Goal: Book appointment/travel/reservation

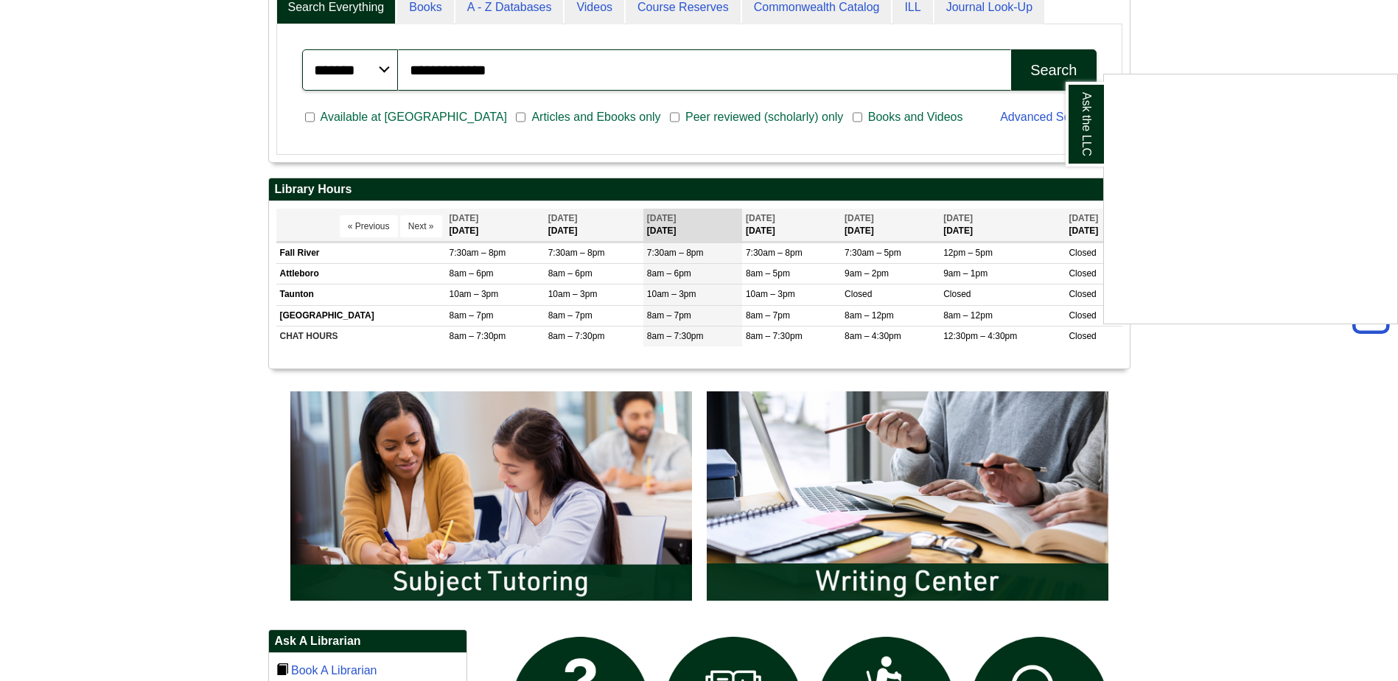
scroll to position [737, 0]
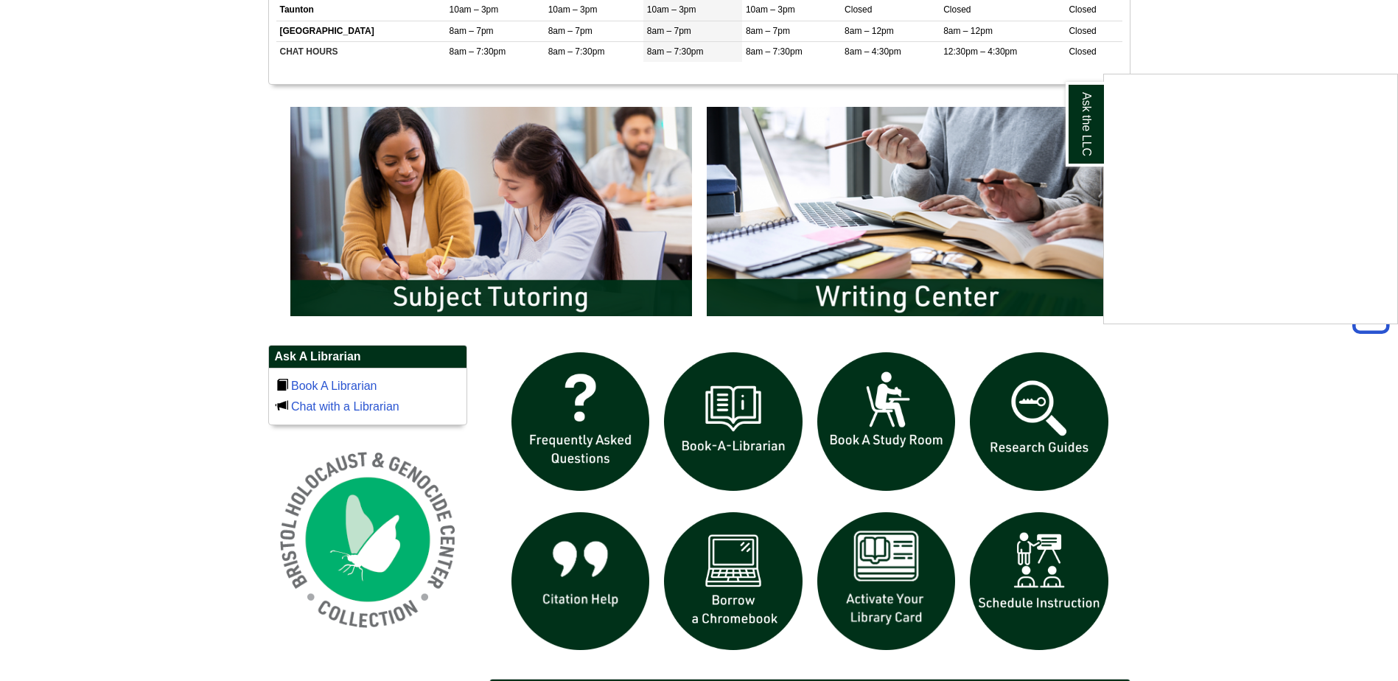
click at [889, 410] on div "Ask the LLC" at bounding box center [699, 340] width 1398 height 681
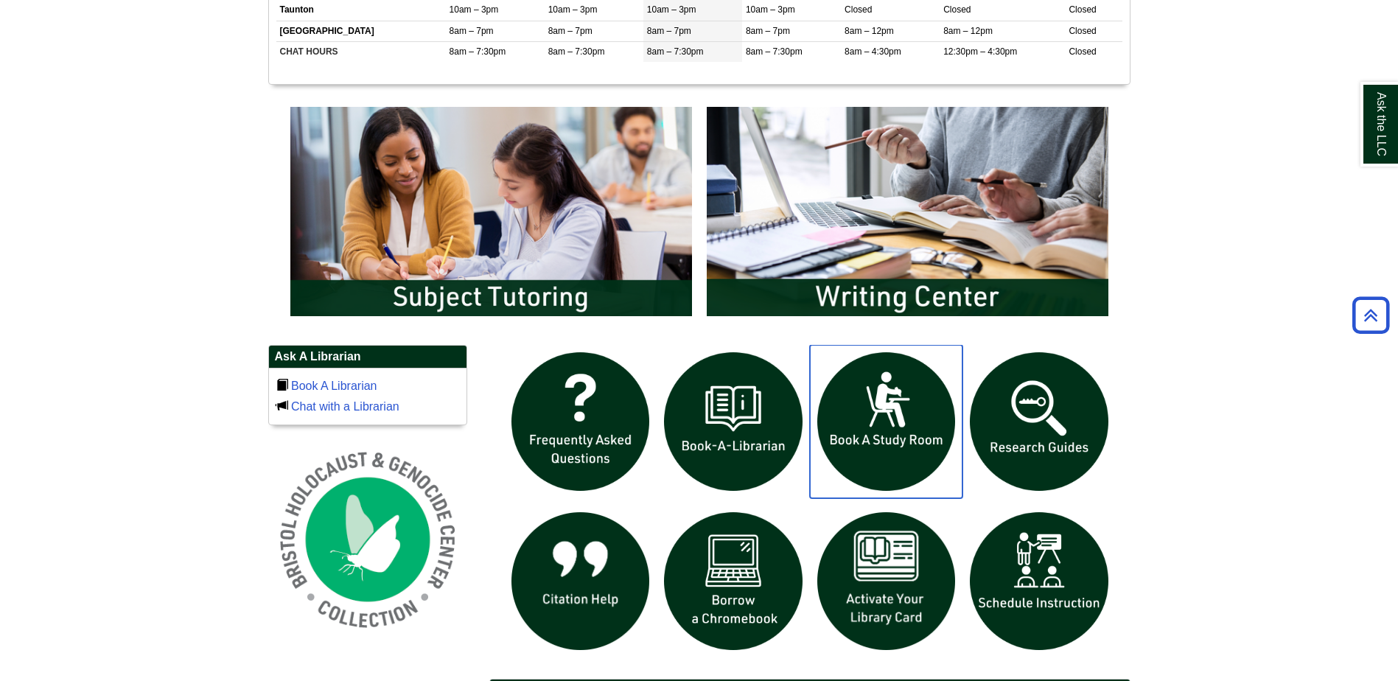
scroll to position [958, 0]
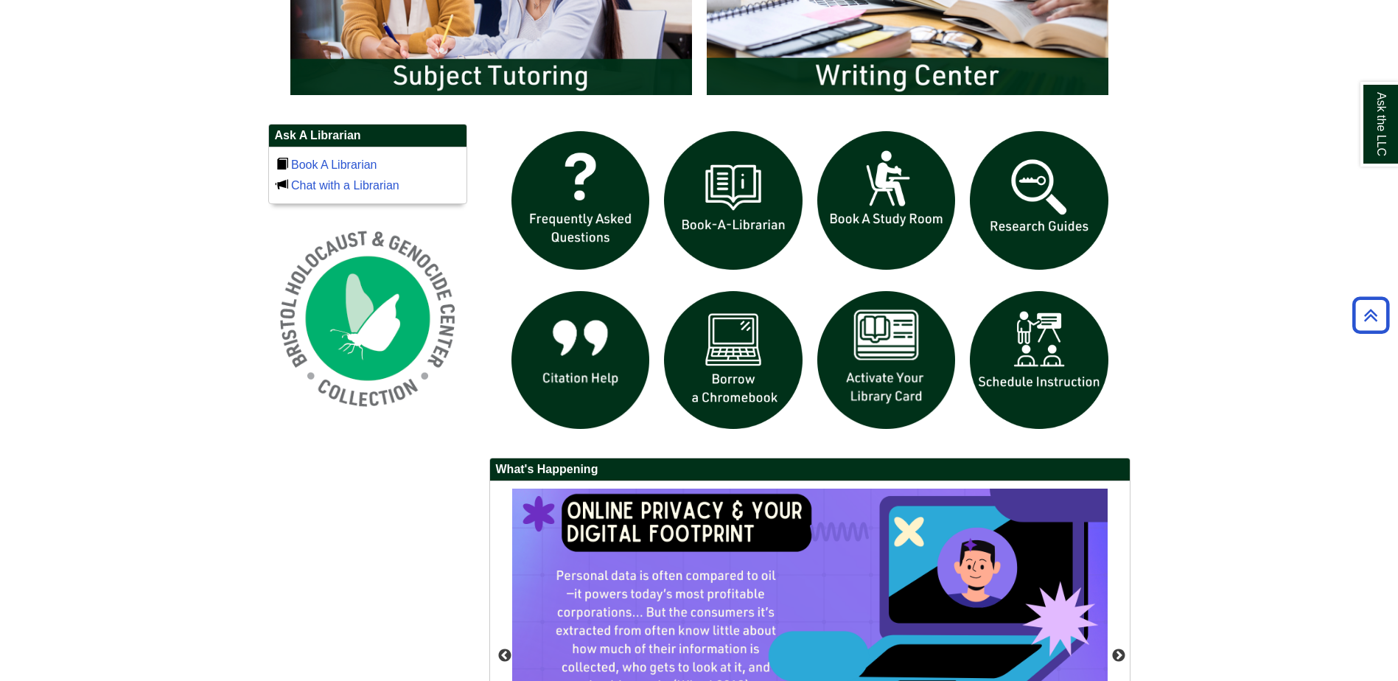
click at [1121, 368] on div at bounding box center [809, 283] width 641 height 319
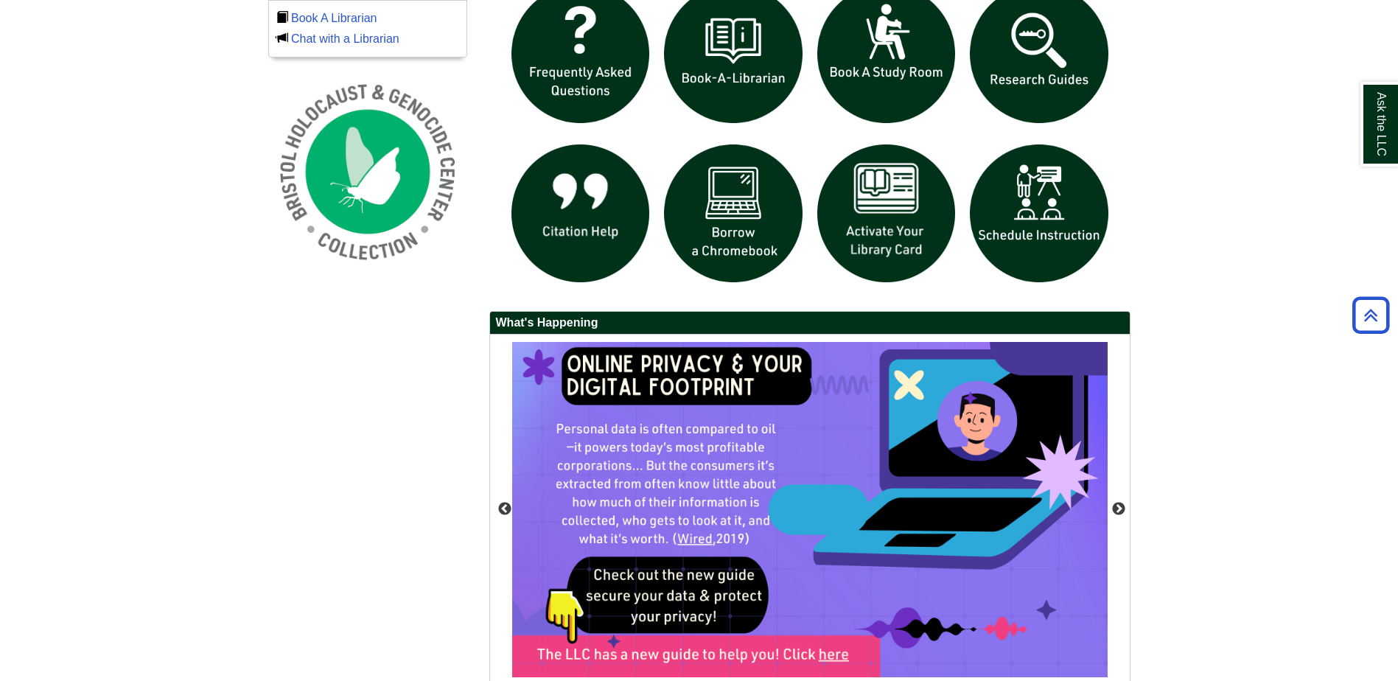
scroll to position [1105, 0]
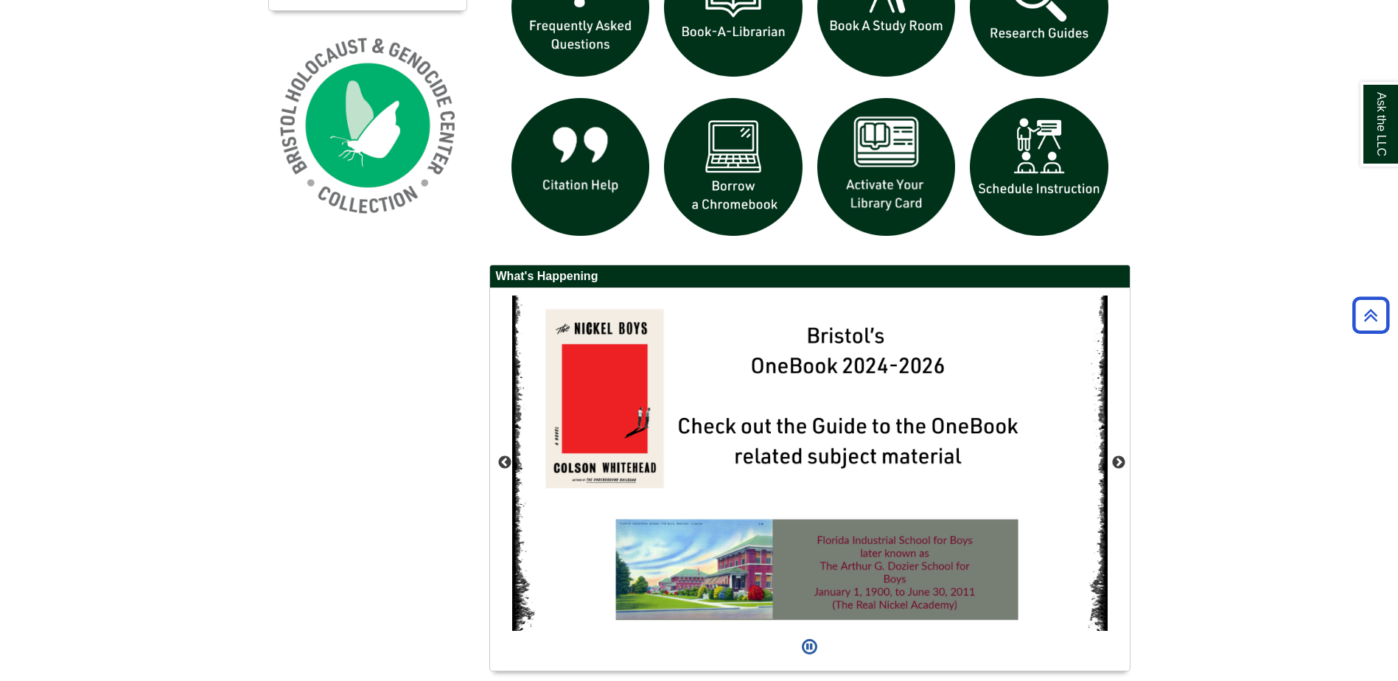
scroll to position [1202, 0]
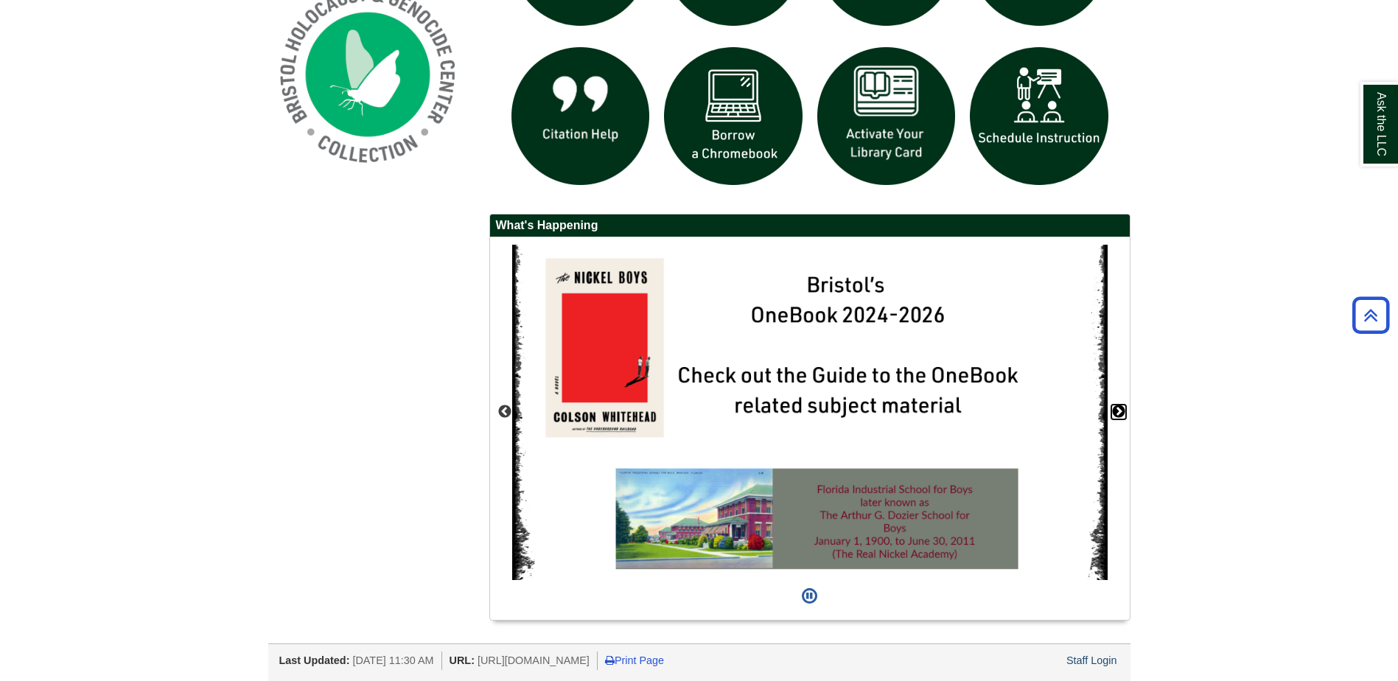
click at [1120, 416] on button "Next" at bounding box center [1118, 412] width 15 height 15
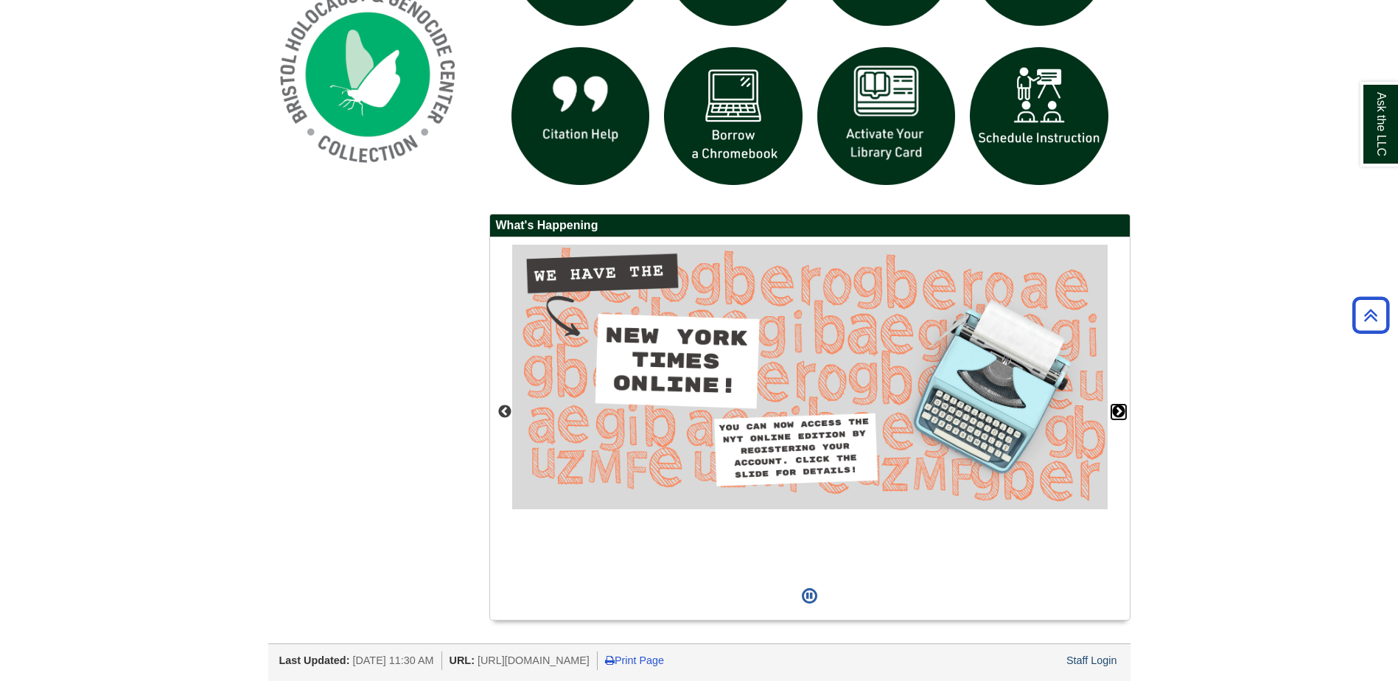
click at [1120, 416] on button "Next" at bounding box center [1118, 412] width 15 height 15
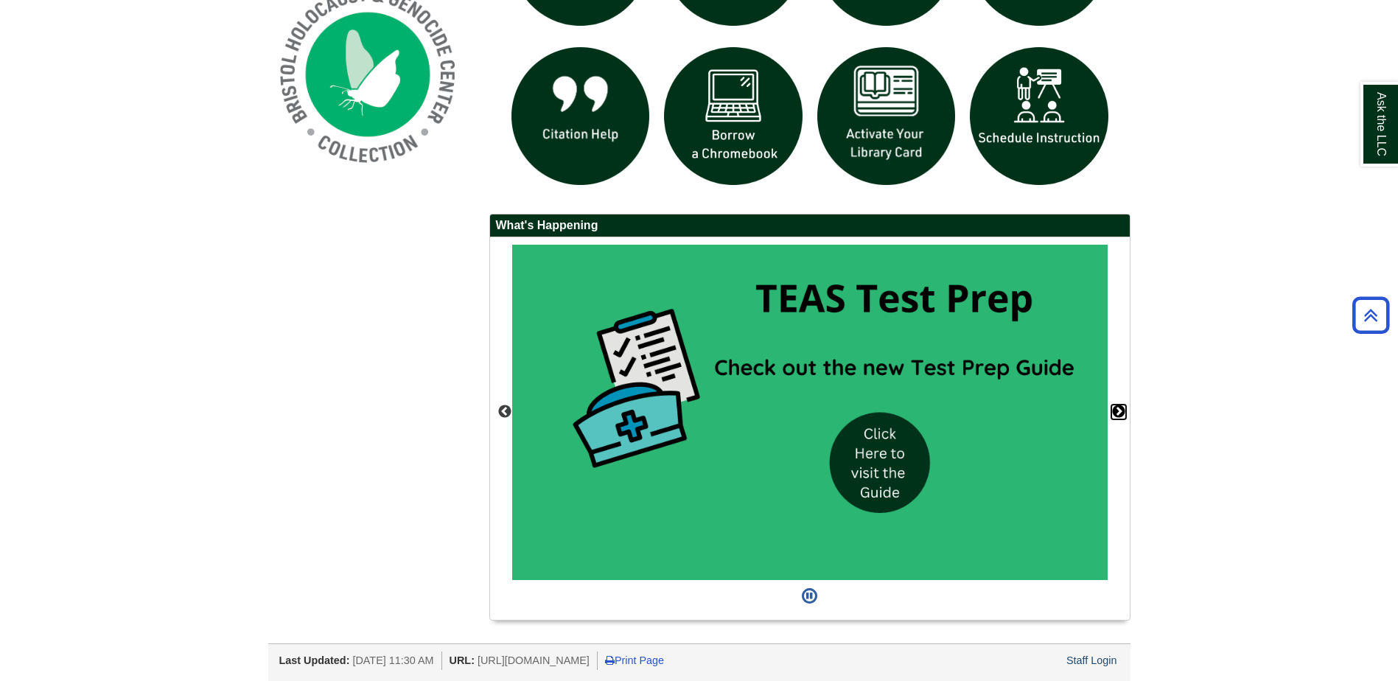
click at [1120, 416] on button "Next" at bounding box center [1118, 412] width 15 height 15
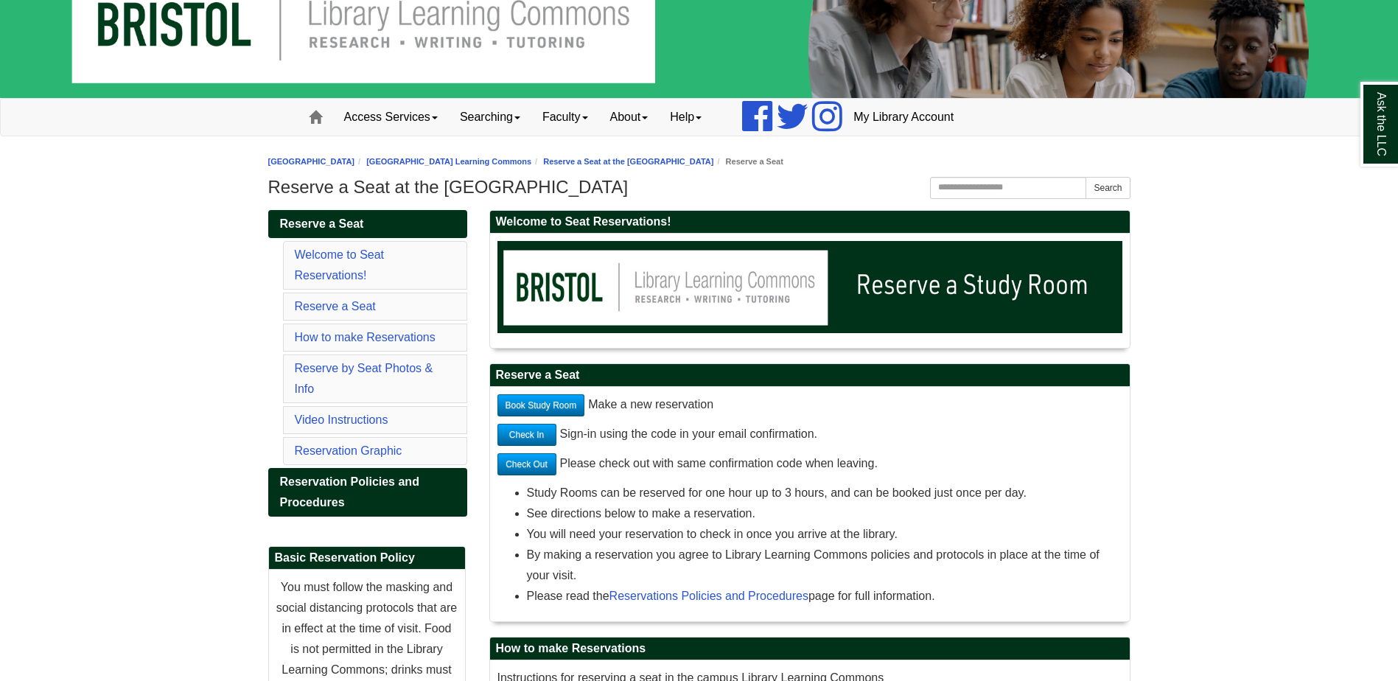
scroll to position [147, 0]
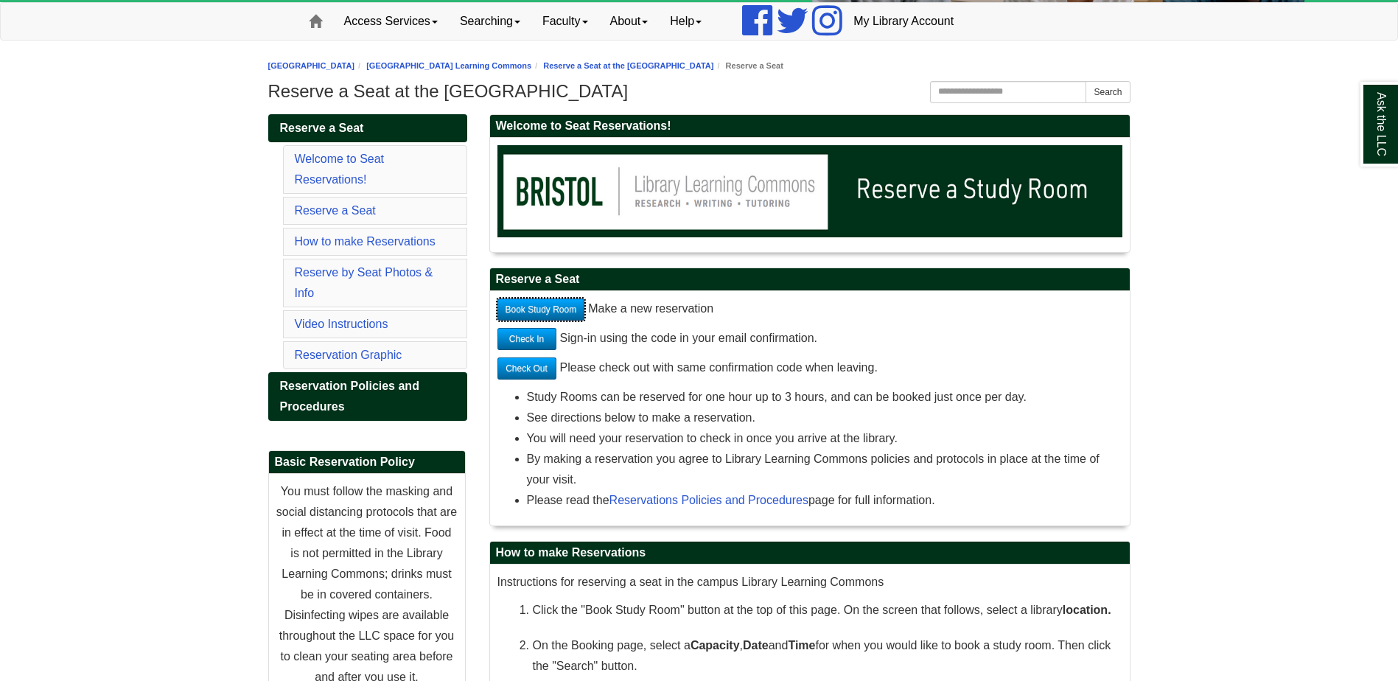
click at [574, 306] on link "Book Study Room" at bounding box center [541, 309] width 88 height 22
